Goal: Find specific page/section: Find specific page/section

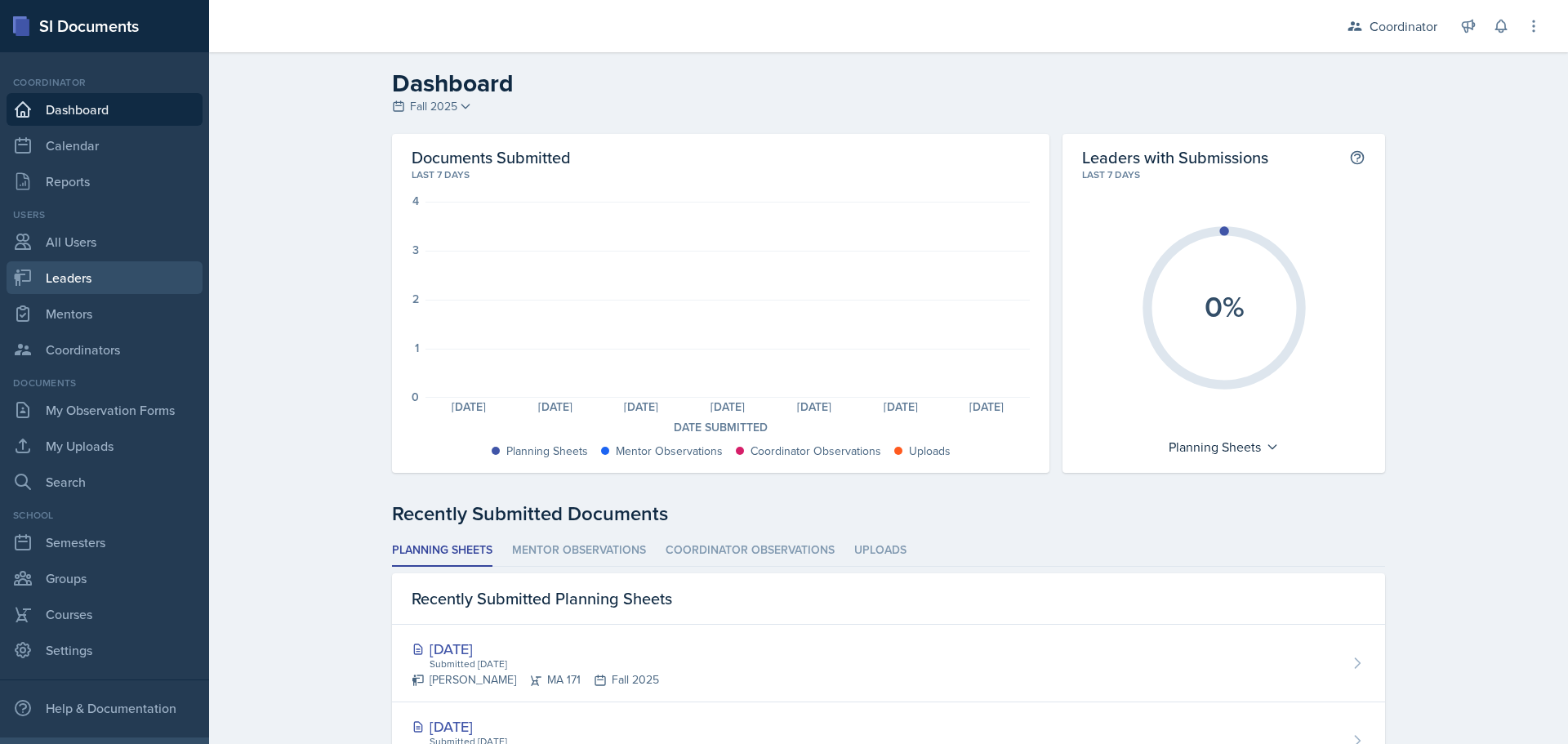
click at [57, 280] on link "Leaders" at bounding box center [104, 277] width 196 height 33
select select "19fb88f7-c89b-4031-b5a0-458fd49807a1"
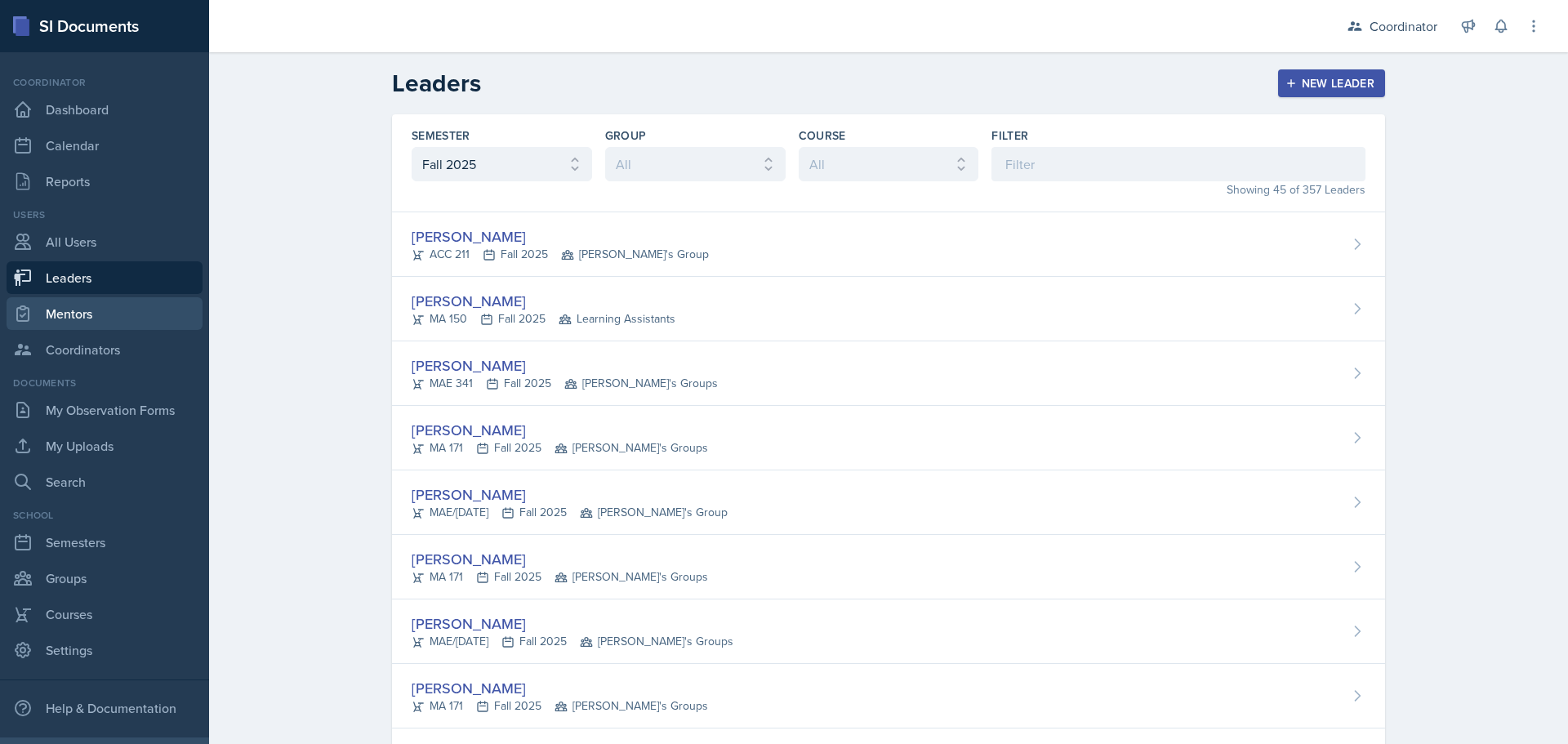
click at [88, 313] on link "Mentors" at bounding box center [104, 313] width 196 height 33
select select "19fb88f7-c89b-4031-b5a0-458fd49807a1"
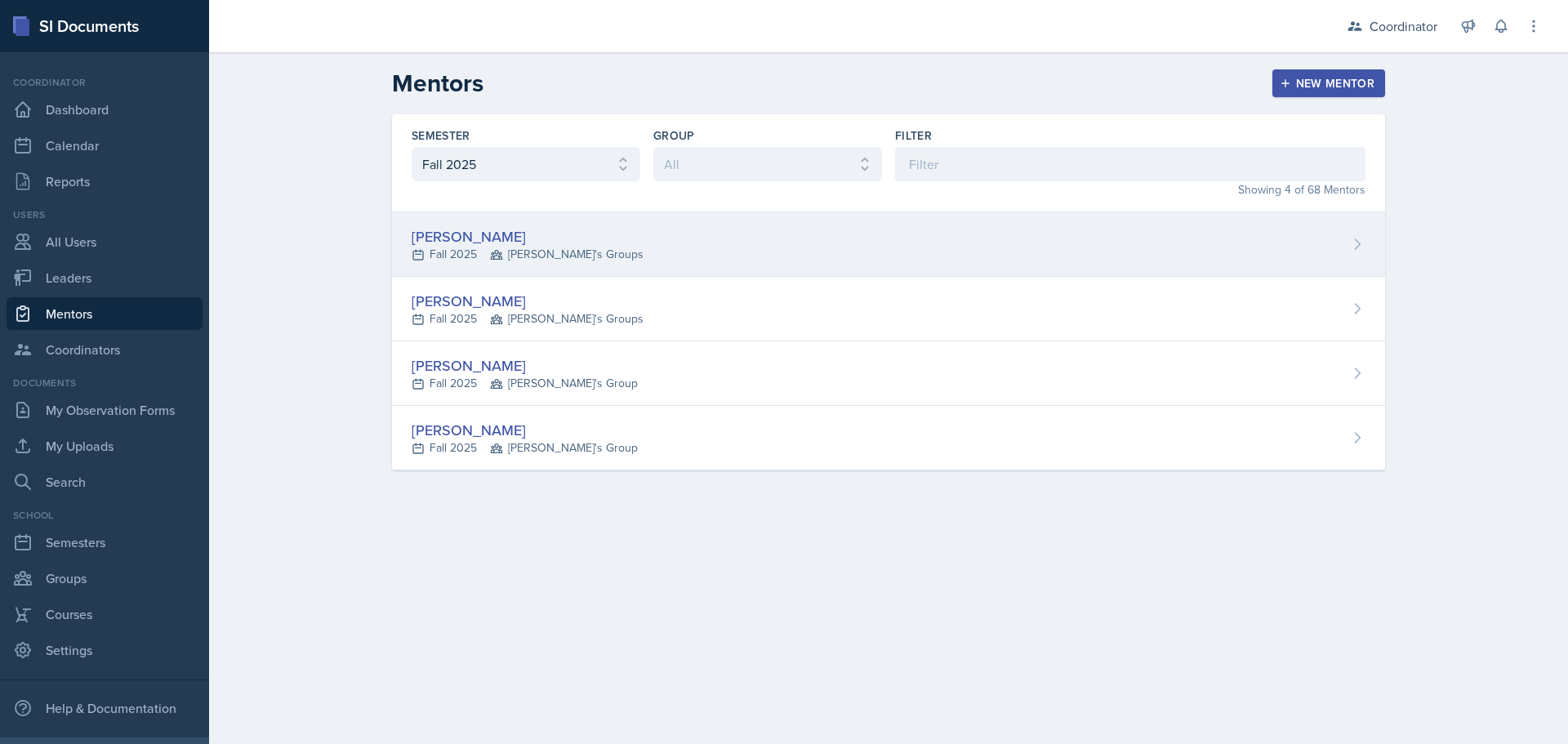
click at [668, 242] on div "[PERSON_NAME] Fall 2025 [PERSON_NAME]'s Groups" at bounding box center [888, 244] width 993 height 64
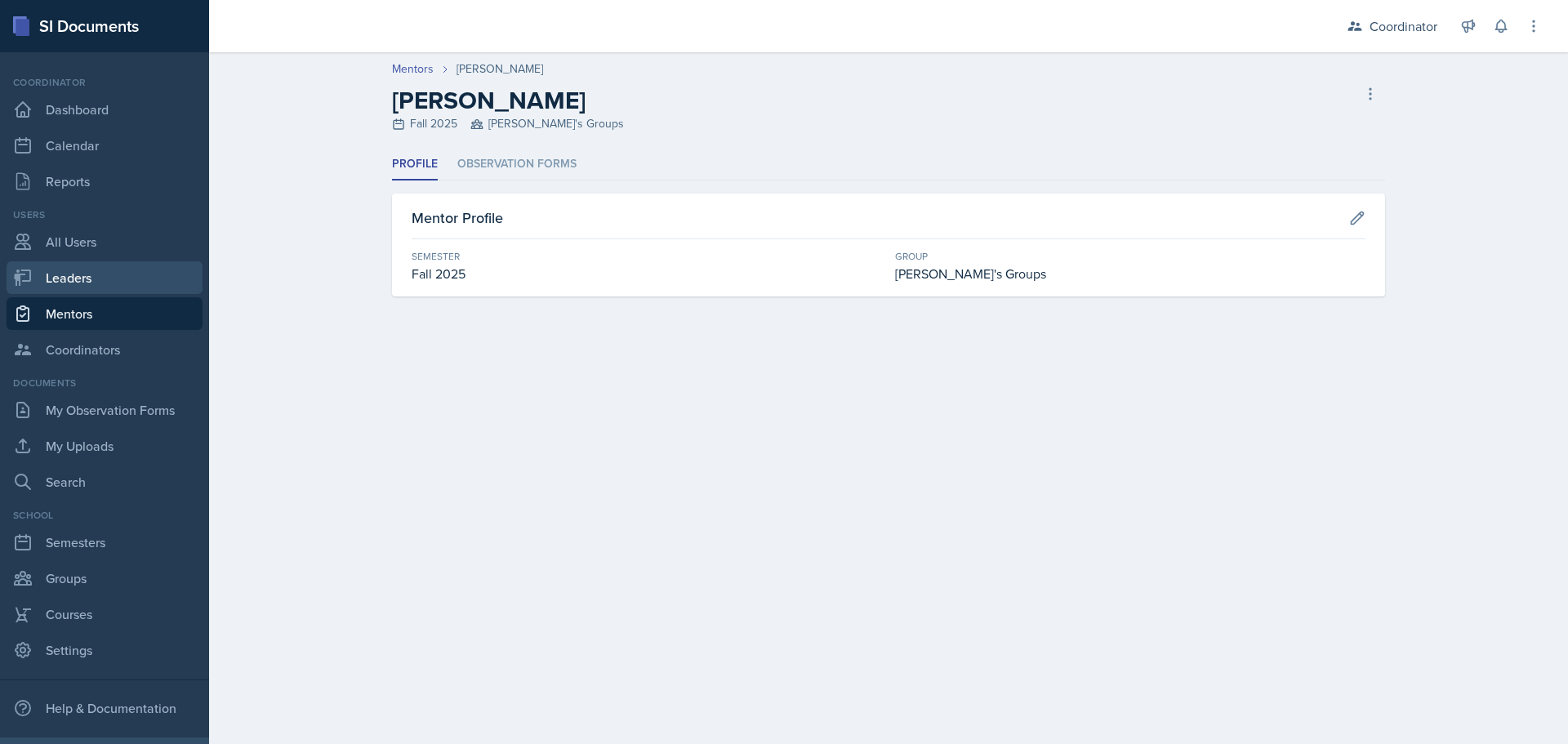
click at [59, 274] on link "Leaders" at bounding box center [104, 277] width 196 height 33
select select "19fb88f7-c89b-4031-b5a0-458fd49807a1"
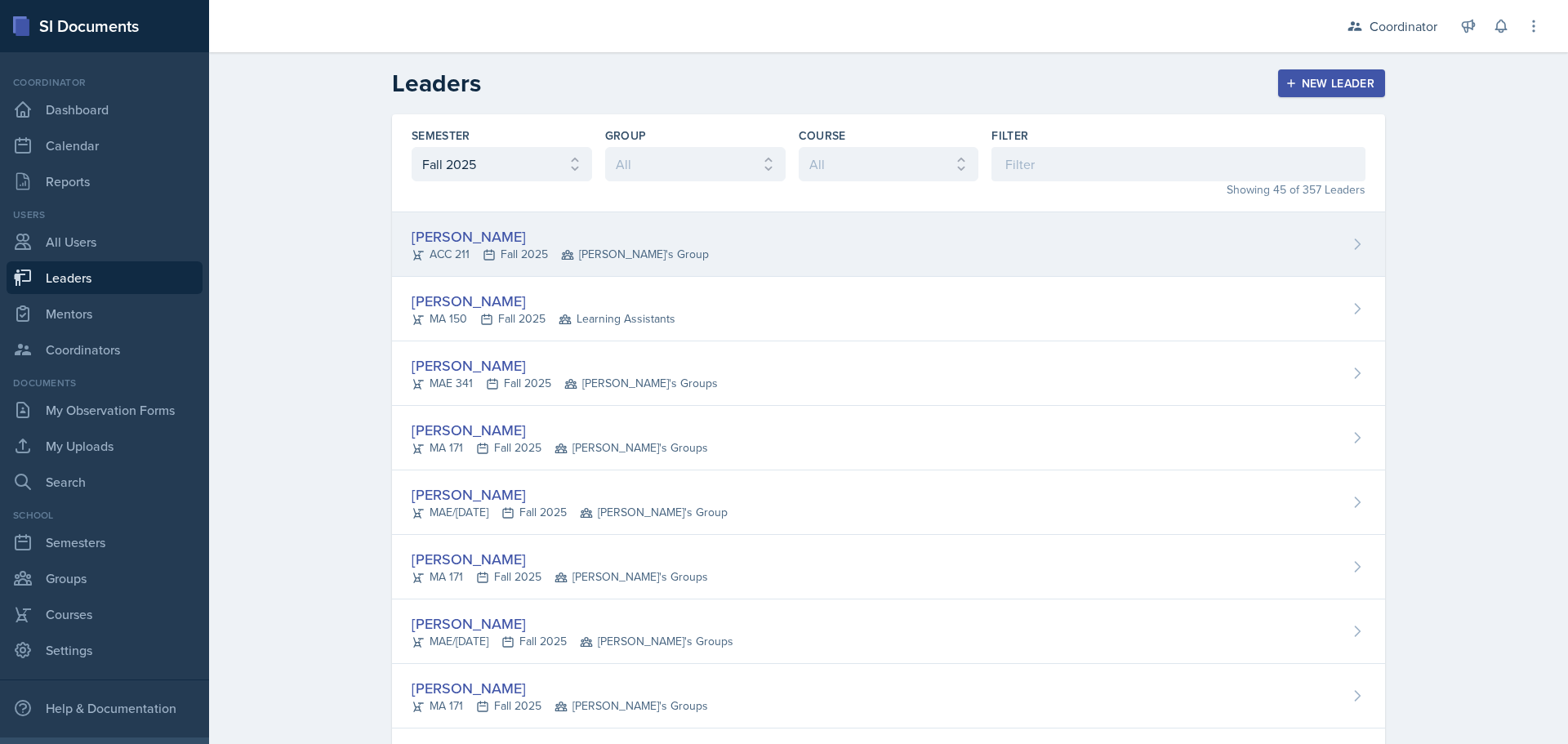
click at [729, 250] on div "[PERSON_NAME] ACC 211 Fall 2025 Kenneth's Group" at bounding box center [888, 244] width 993 height 64
